Goal: Information Seeking & Learning: Learn about a topic

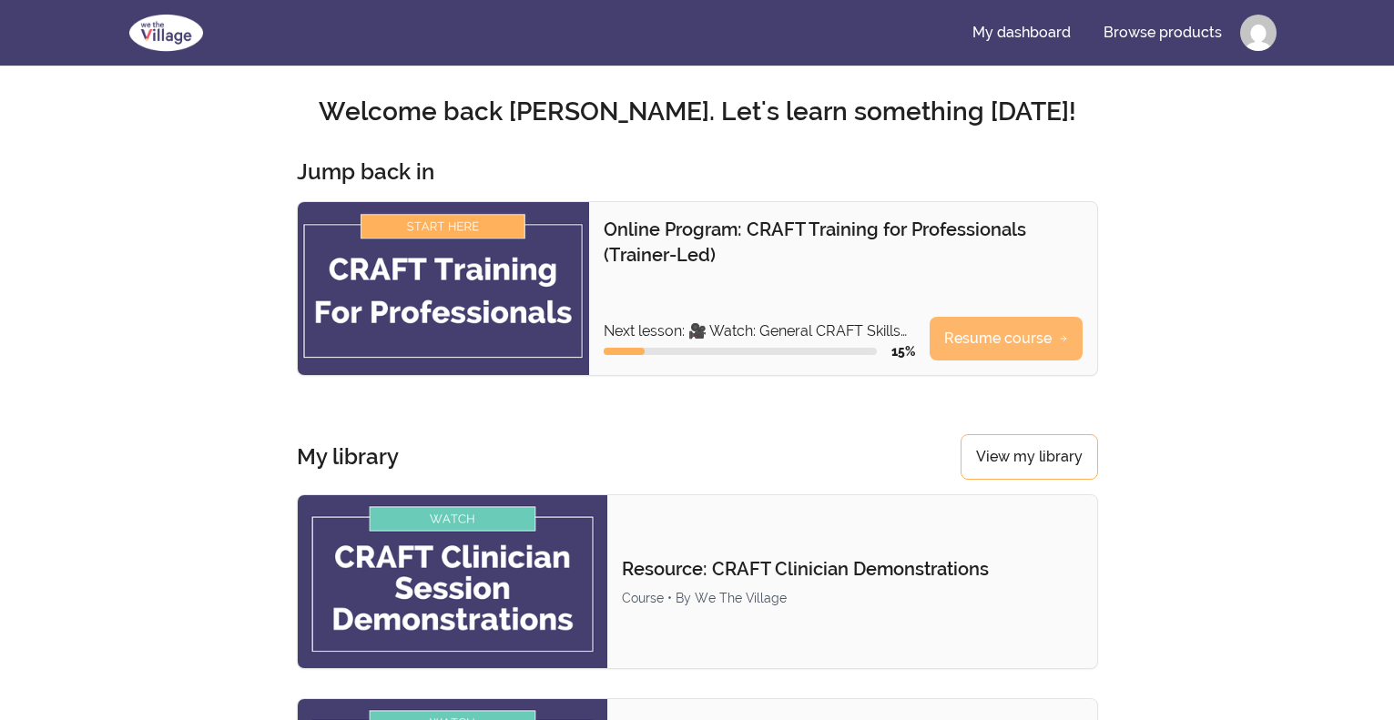
click at [1001, 332] on link "Resume course" at bounding box center [1006, 339] width 153 height 44
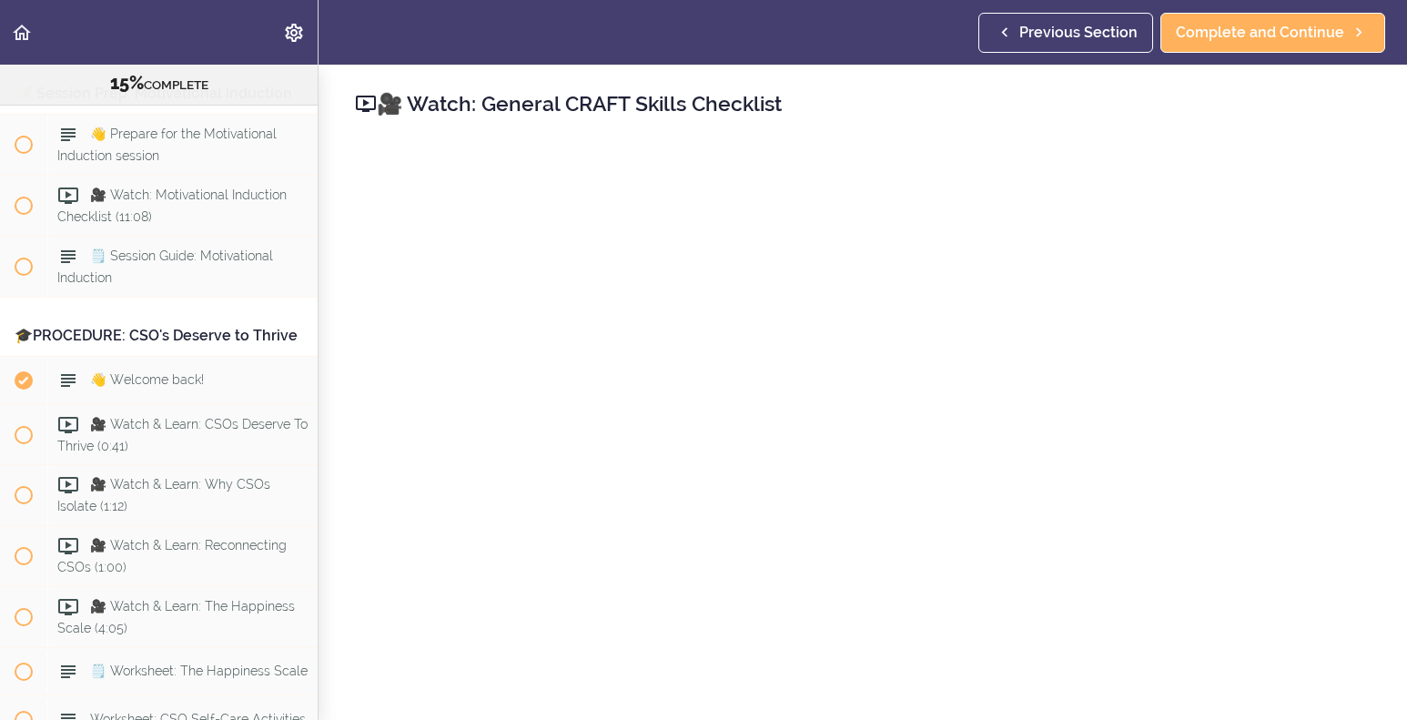
scroll to position [3544, 0]
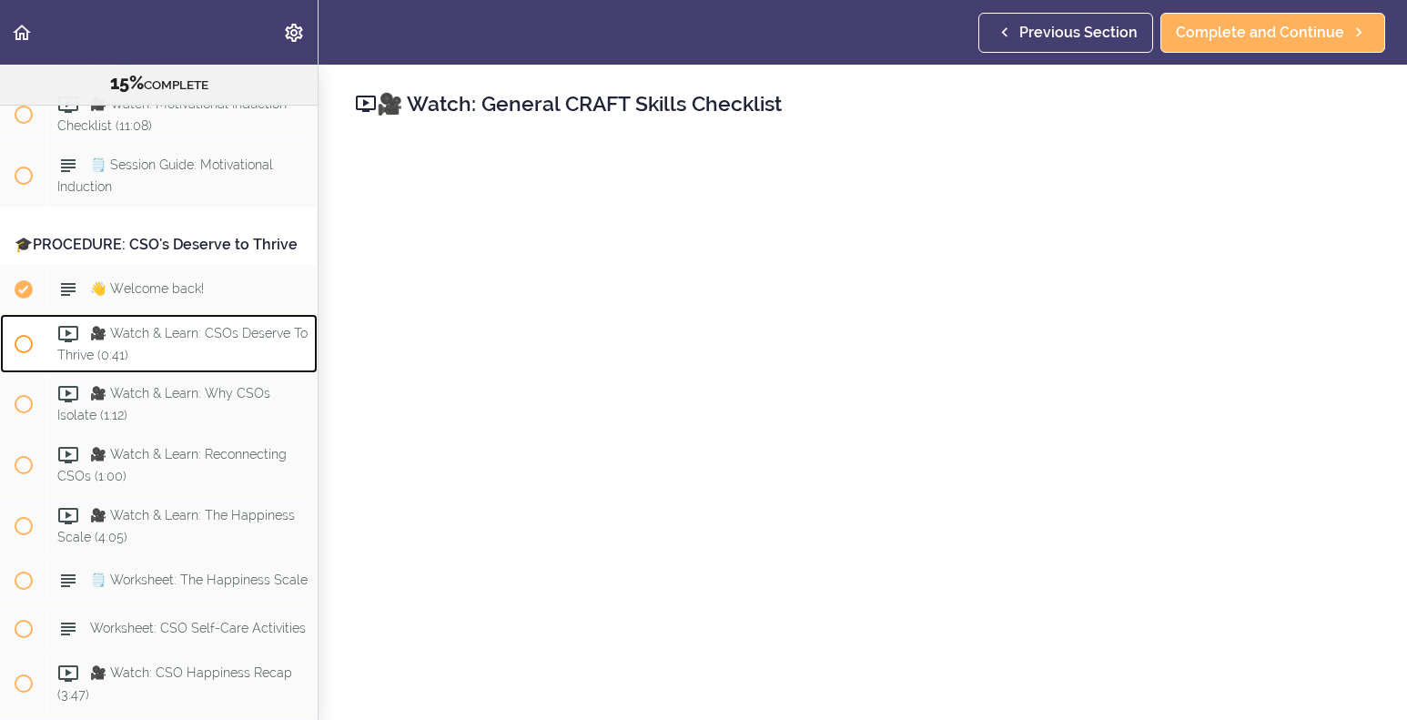
click at [180, 361] on span "🎥 Watch & Learn: CSOs Deserve To Thrive (0:41)" at bounding box center [182, 344] width 250 height 36
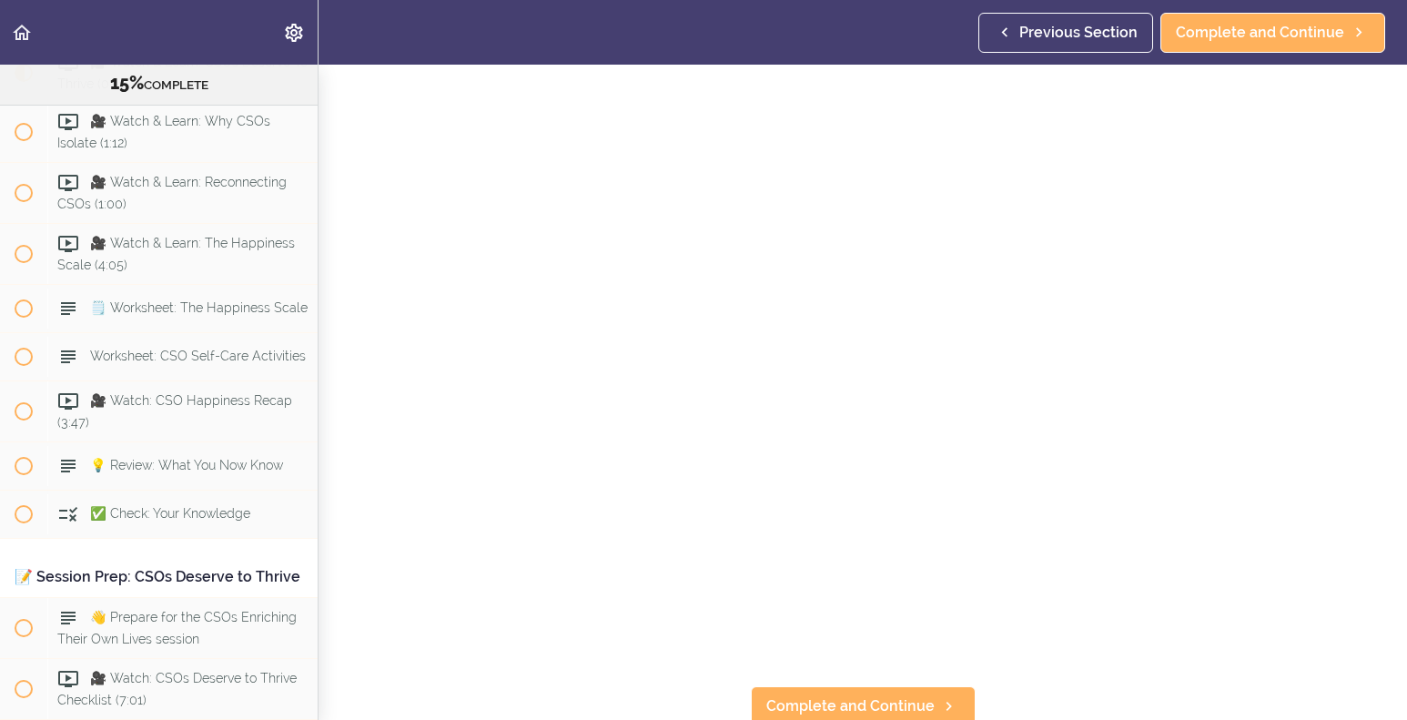
scroll to position [91, 0]
click at [860, 667] on span "Complete and Continue" at bounding box center [851, 677] width 168 height 22
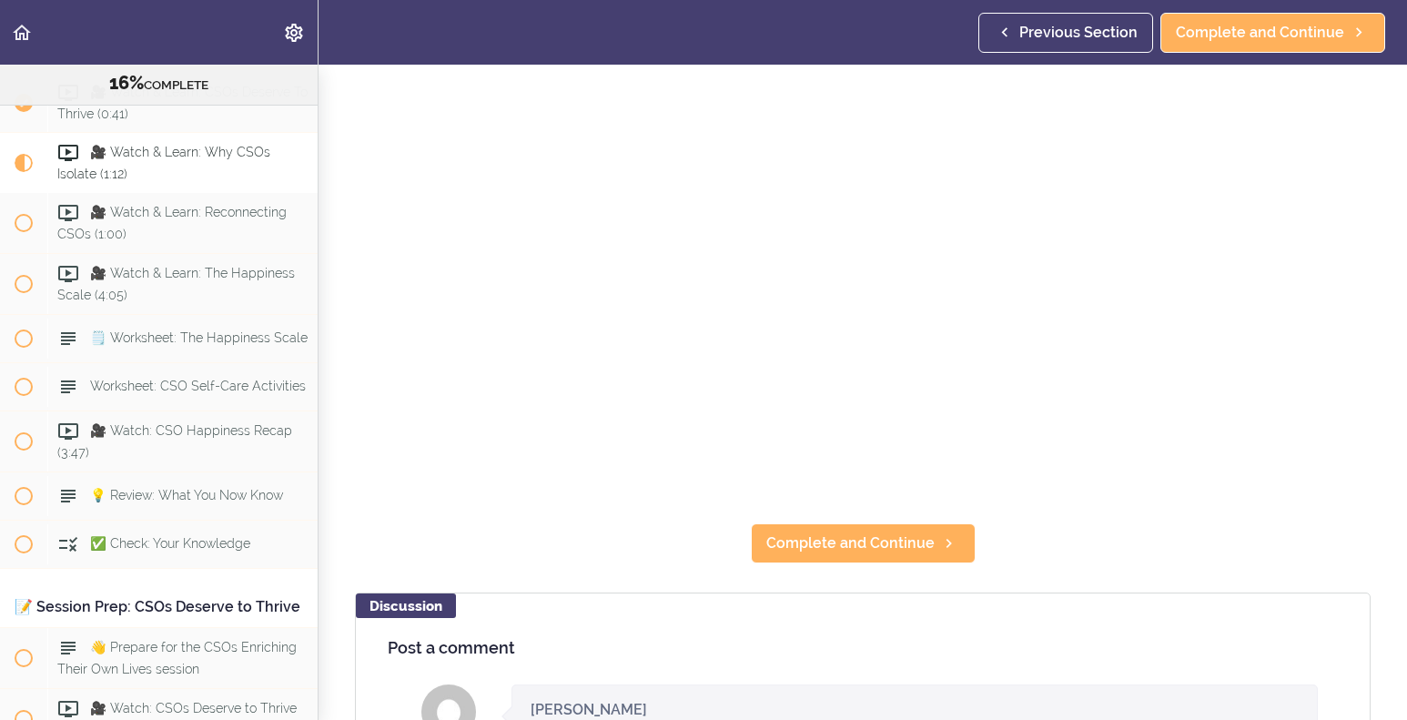
scroll to position [182, 0]
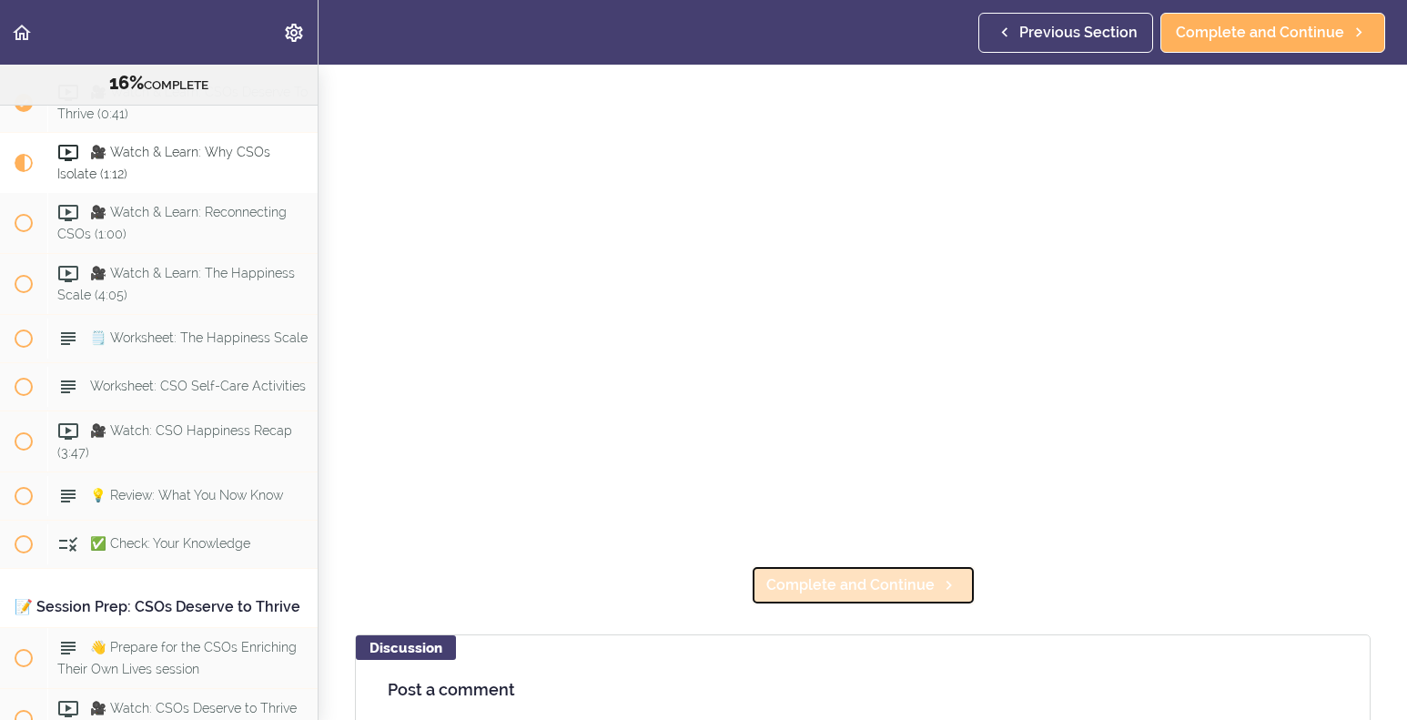
click at [890, 595] on link "Complete and Continue" at bounding box center [863, 585] width 225 height 40
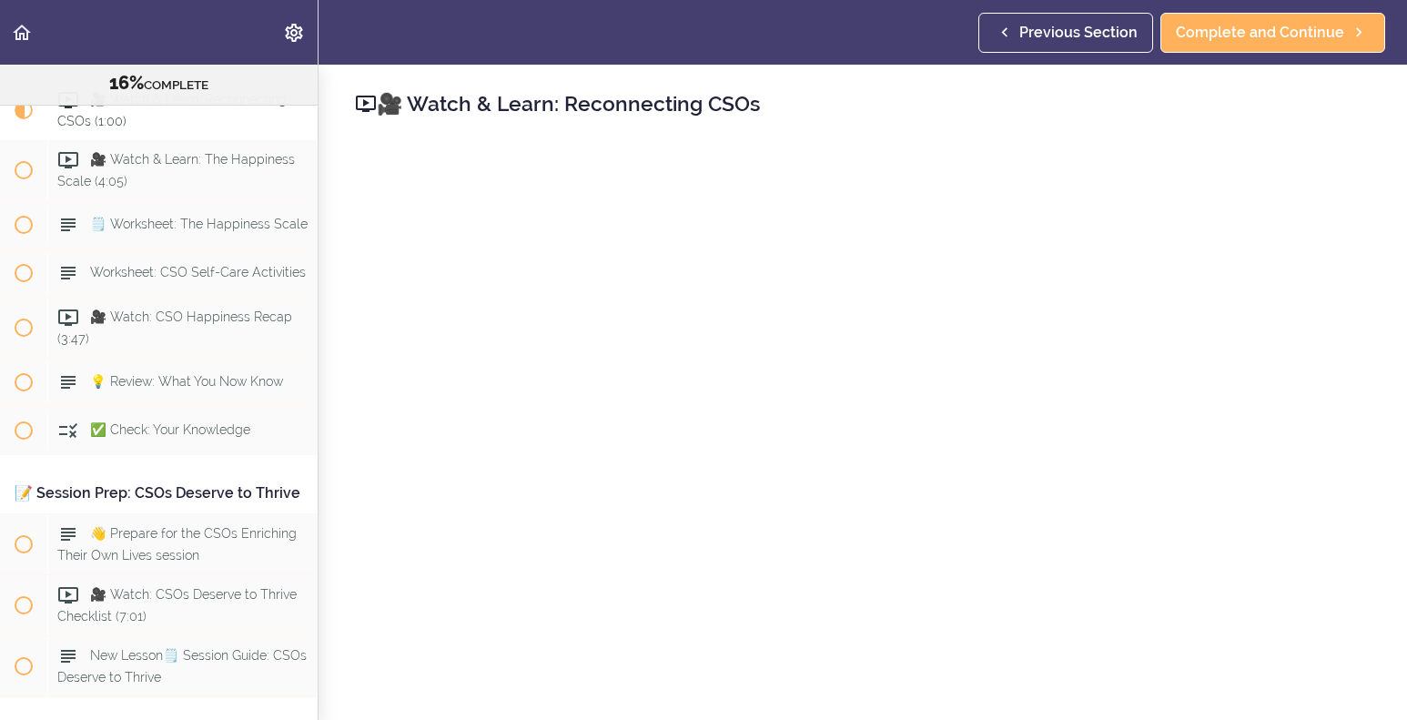
scroll to position [3938, 0]
